Goal: Check status: Check status

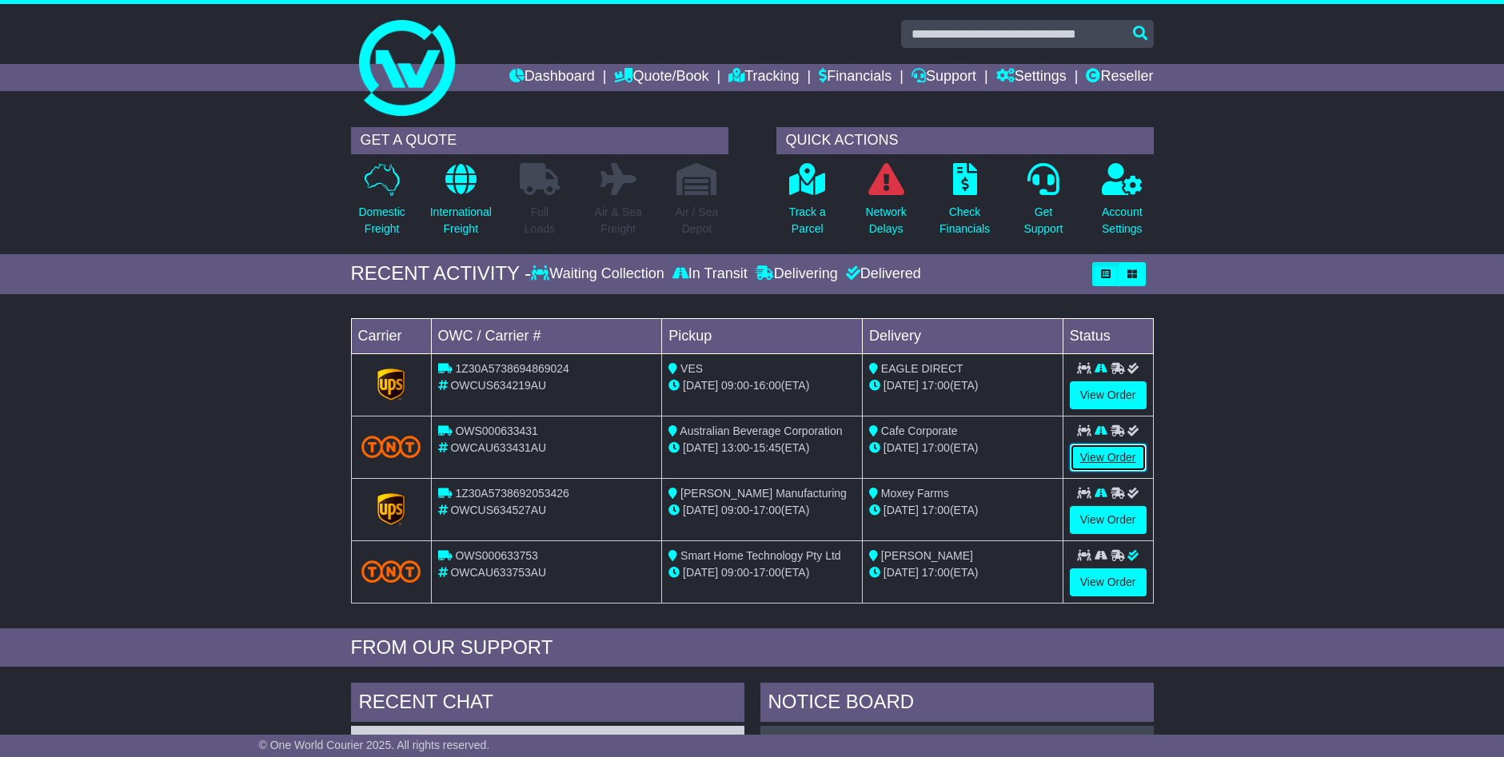
click at [1104, 451] on link "View Order" at bounding box center [1108, 458] width 77 height 28
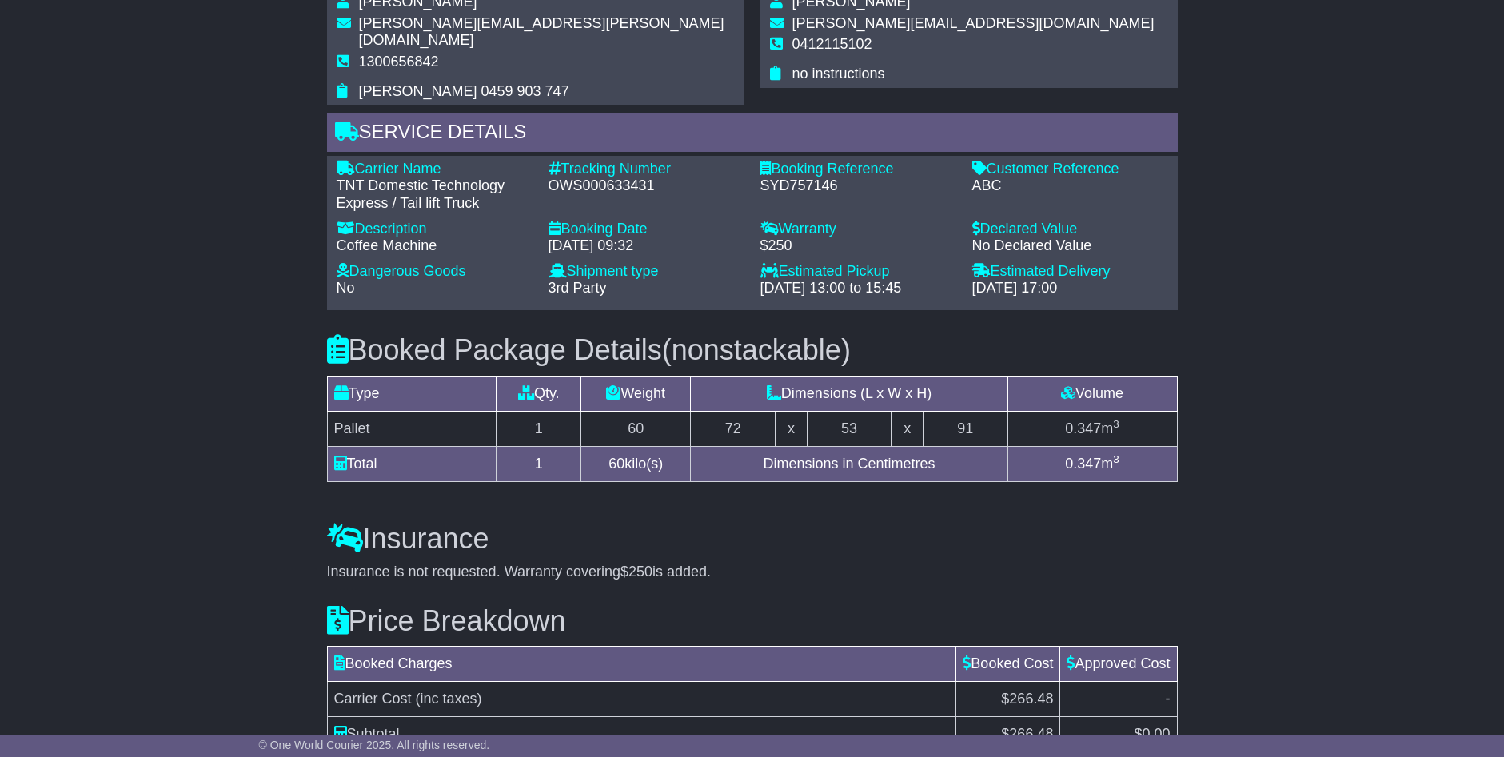
scroll to position [1119, 0]
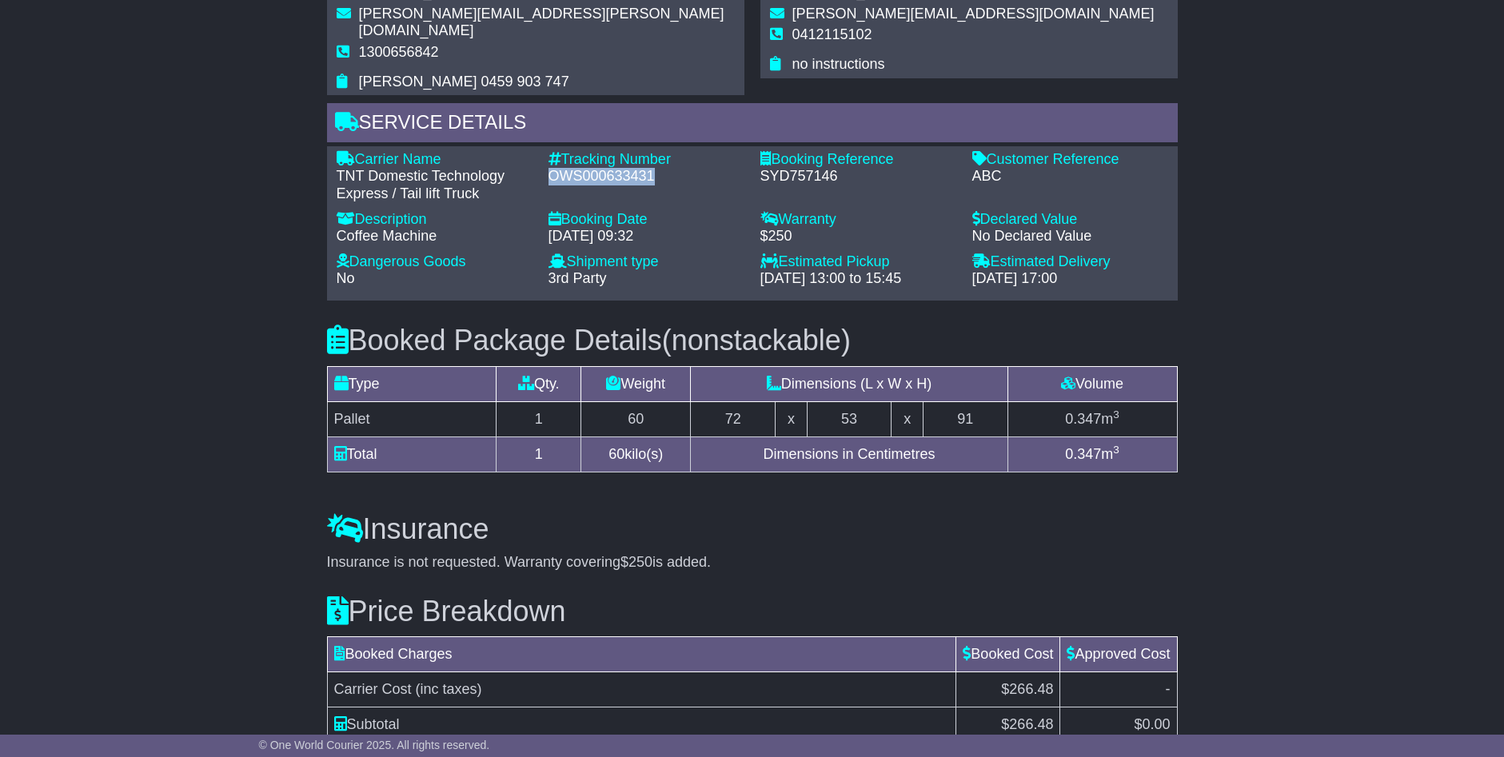
drag, startPoint x: 548, startPoint y: 153, endPoint x: 650, endPoint y: 155, distance: 101.6
click at [650, 168] on div "OWS000633431" at bounding box center [646, 177] width 196 height 18
drag, startPoint x: 650, startPoint y: 155, endPoint x: 636, endPoint y: 154, distance: 13.7
copy div "OWS000633431"
